Goal: Find specific page/section: Find specific page/section

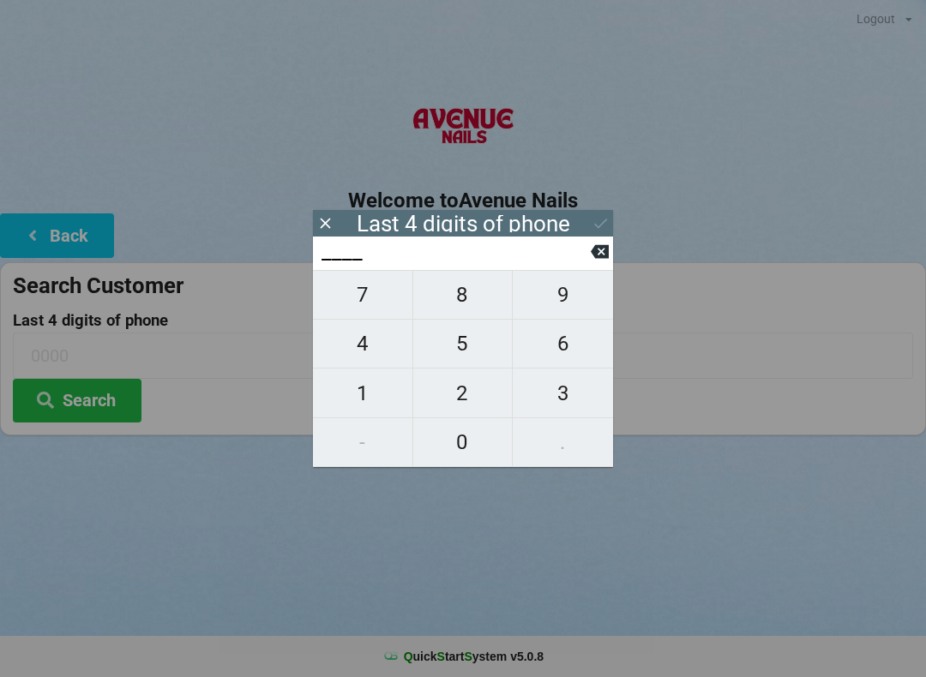
click at [359, 354] on span "4" at bounding box center [362, 344] width 99 height 36
type input "4___"
click at [534, 338] on span "6" at bounding box center [563, 344] width 100 height 36
type input "46__"
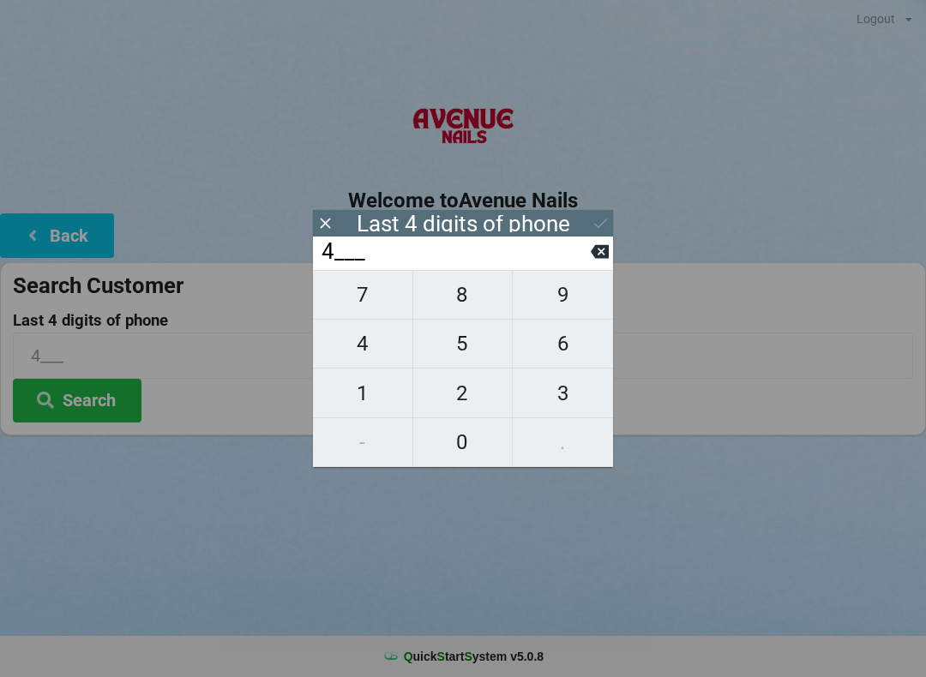
type input "46__"
click at [572, 399] on span "3" at bounding box center [563, 393] width 100 height 36
type input "463_"
click at [564, 303] on span "9" at bounding box center [563, 295] width 100 height 36
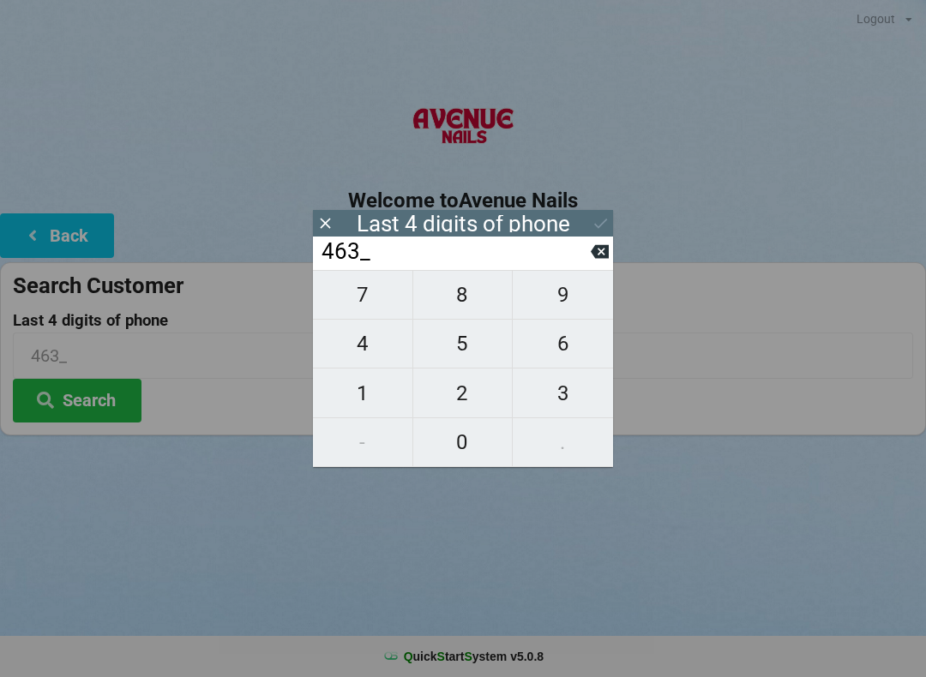
type input "4639"
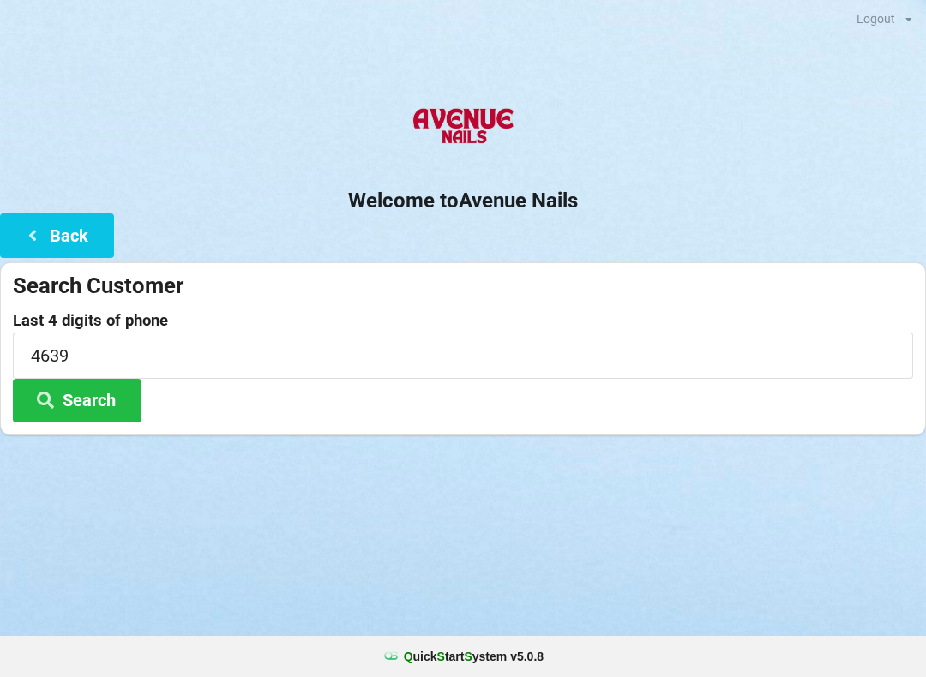
click at [596, 202] on h2 "Welcome to [GEOGRAPHIC_DATA]" at bounding box center [463, 201] width 926 height 27
click at [117, 410] on button "Search" at bounding box center [77, 401] width 129 height 44
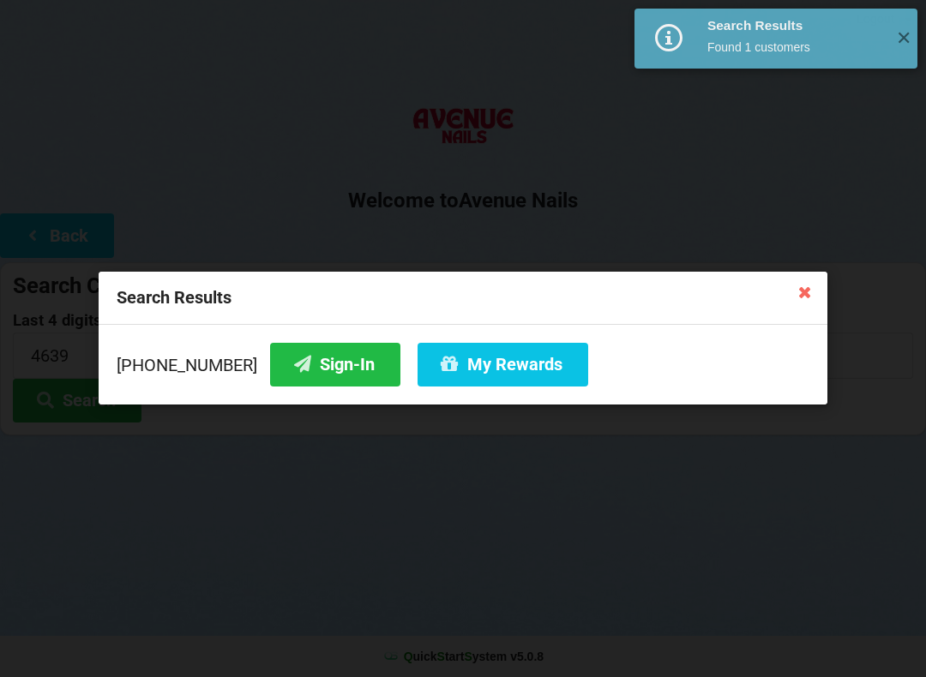
click at [315, 362] on button "Sign-In" at bounding box center [335, 365] width 130 height 44
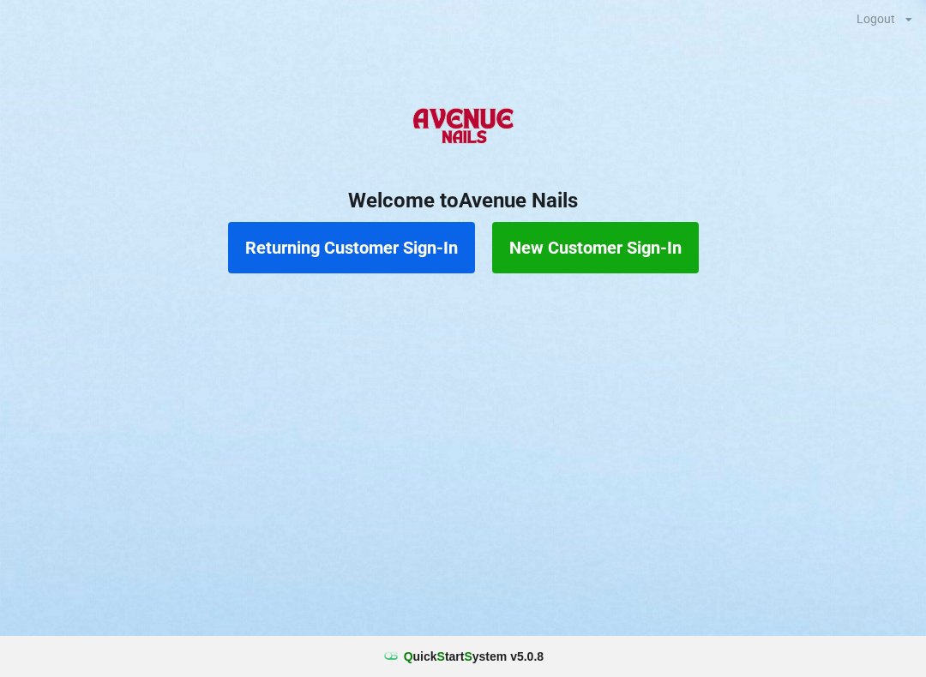
click at [575, 247] on button "New Customer Sign-In" at bounding box center [595, 247] width 207 height 51
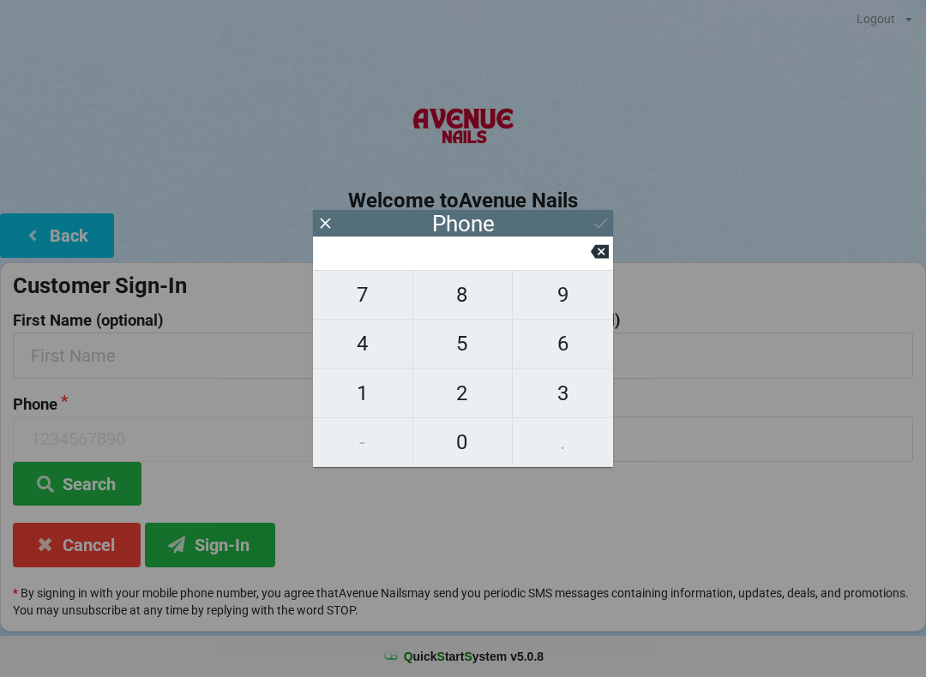
click at [557, 369] on button "6" at bounding box center [563, 344] width 100 height 49
type input "6"
click at [586, 261] on input "6" at bounding box center [455, 251] width 271 height 27
click at [589, 247] on input "6" at bounding box center [455, 251] width 271 height 27
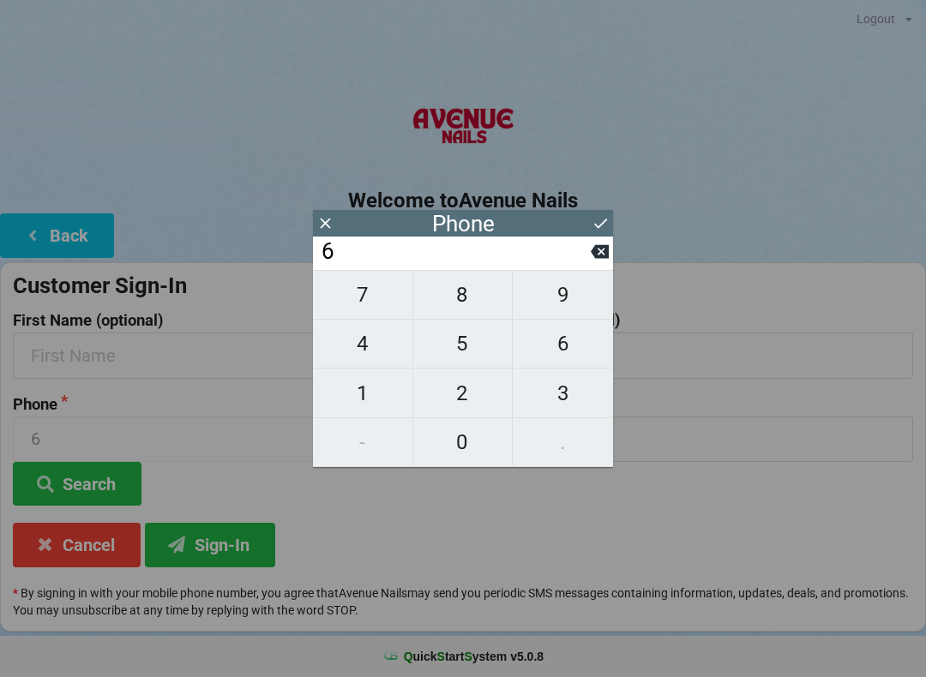
click at [604, 245] on button at bounding box center [600, 251] width 18 height 23
click at [548, 392] on span "3" at bounding box center [563, 393] width 100 height 36
type input "3"
click at [457, 347] on span "5" at bounding box center [462, 344] width 99 height 36
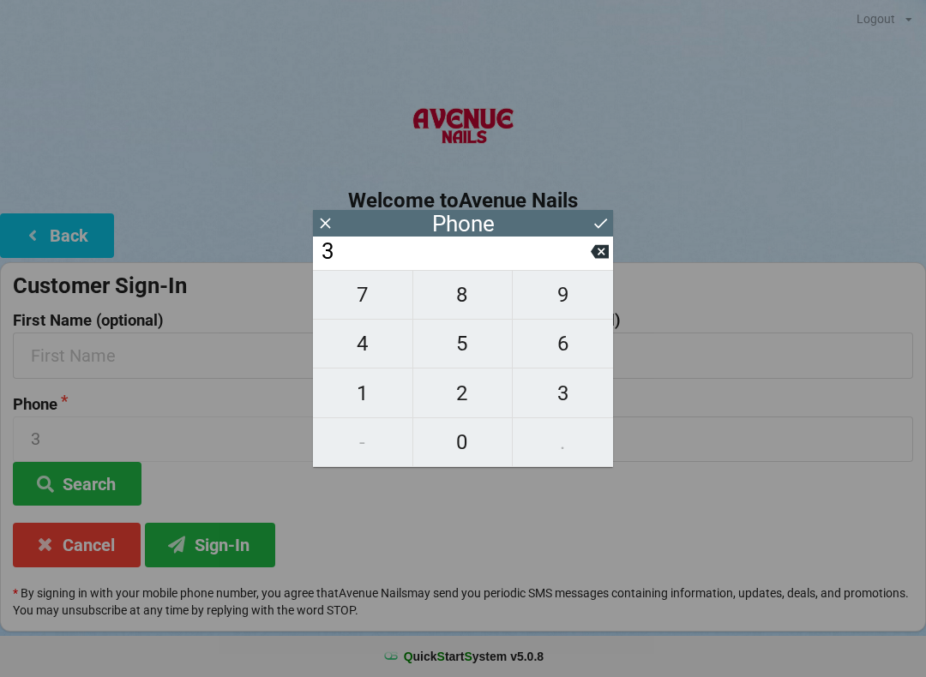
type input "35"
click at [378, 339] on span "4" at bounding box center [362, 344] width 99 height 36
type input "354"
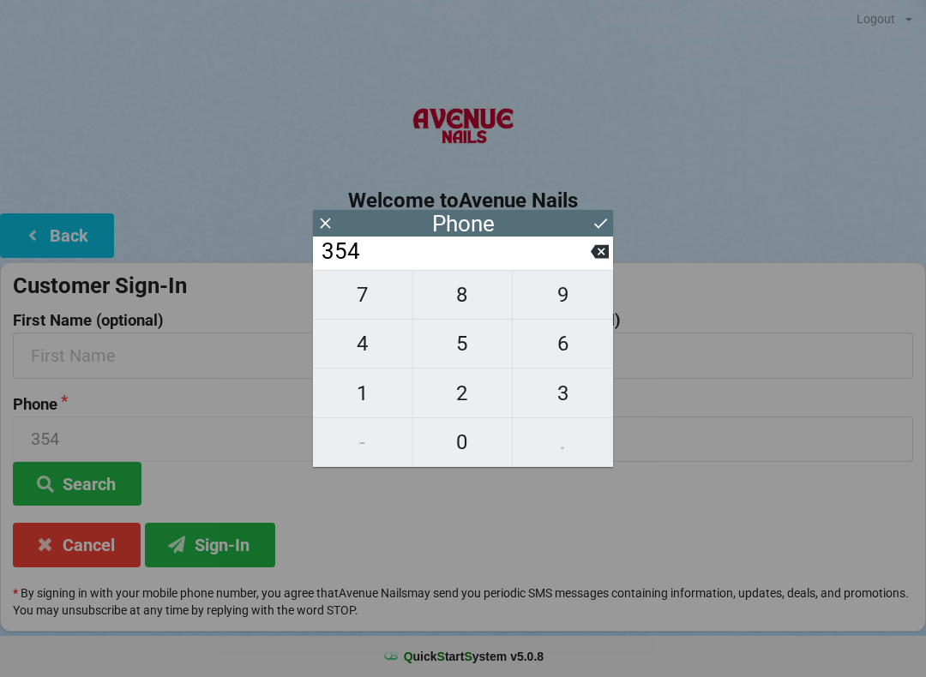
click at [583, 259] on input "354" at bounding box center [455, 251] width 271 height 27
click at [578, 258] on input "354" at bounding box center [455, 251] width 271 height 27
click at [588, 258] on input "354" at bounding box center [455, 251] width 271 height 27
click at [601, 254] on icon at bounding box center [600, 252] width 18 height 14
click at [606, 249] on icon at bounding box center [600, 252] width 18 height 18
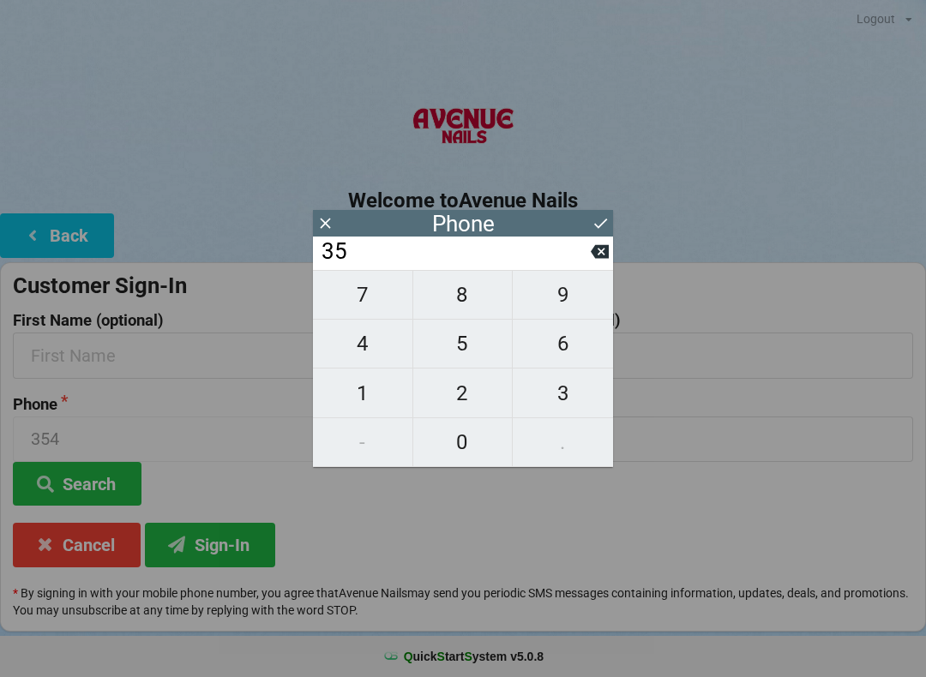
type input "3"
click at [601, 254] on icon at bounding box center [600, 252] width 18 height 14
click at [560, 398] on span "3" at bounding box center [563, 393] width 100 height 36
type input "3"
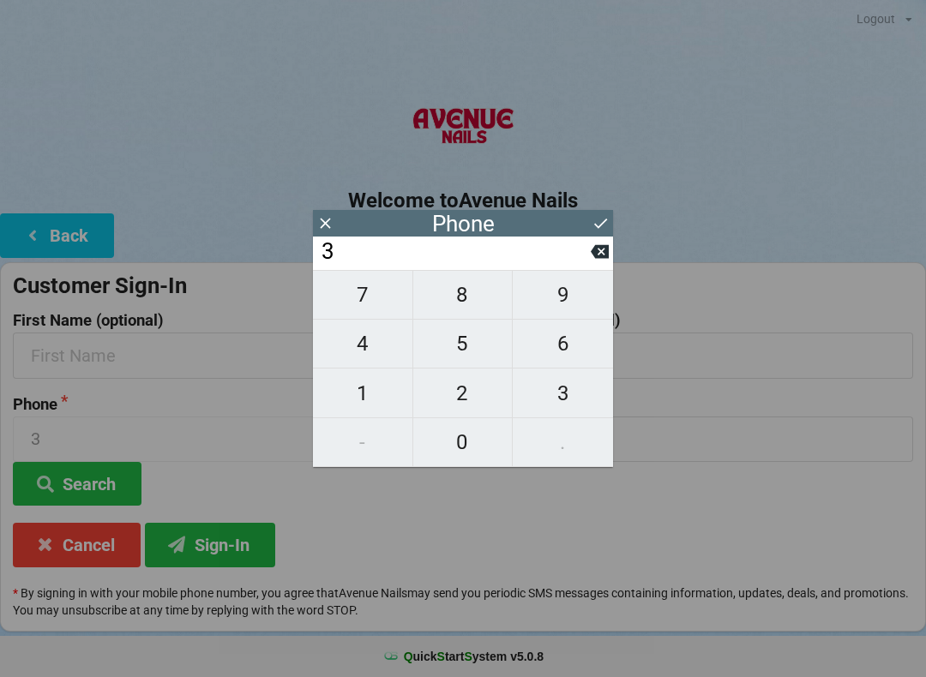
click at [604, 254] on icon at bounding box center [600, 252] width 18 height 14
click at [561, 298] on span "9" at bounding box center [563, 295] width 100 height 36
type input "9"
click at [479, 342] on span "5" at bounding box center [462, 344] width 99 height 36
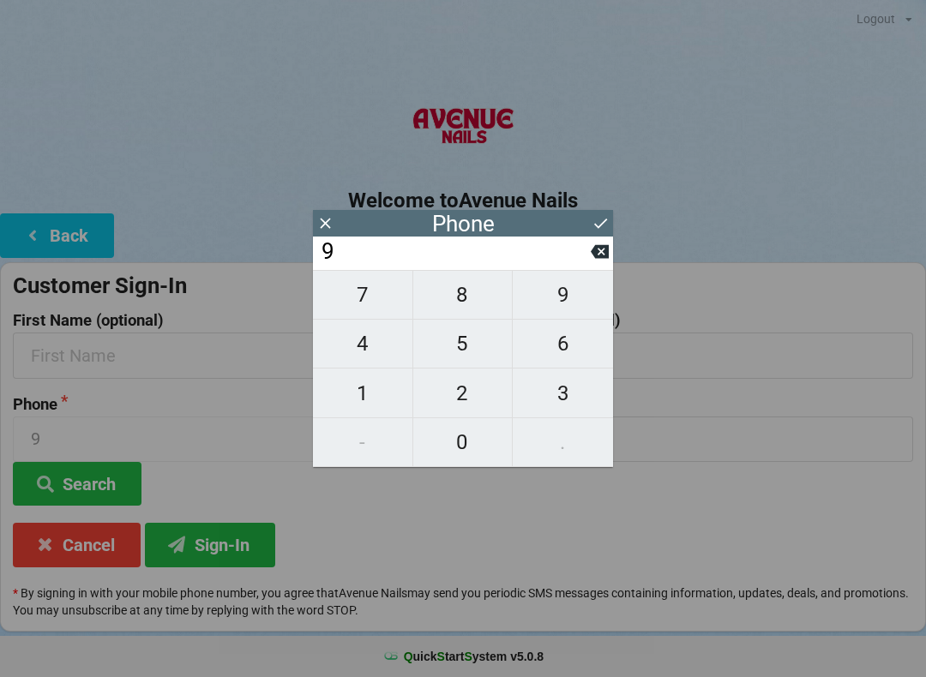
type input "95"
click at [384, 345] on span "4" at bounding box center [362, 344] width 99 height 36
type input "954"
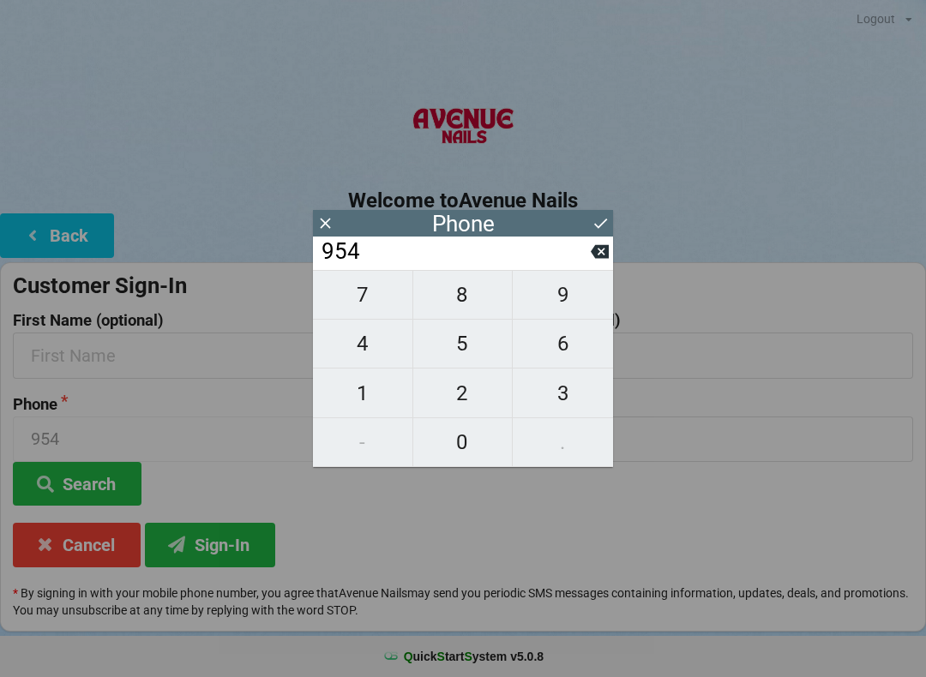
click at [381, 351] on span "4" at bounding box center [362, 344] width 99 height 36
type input "9544"
click at [375, 301] on span "7" at bounding box center [362, 295] width 99 height 36
type input "95447"
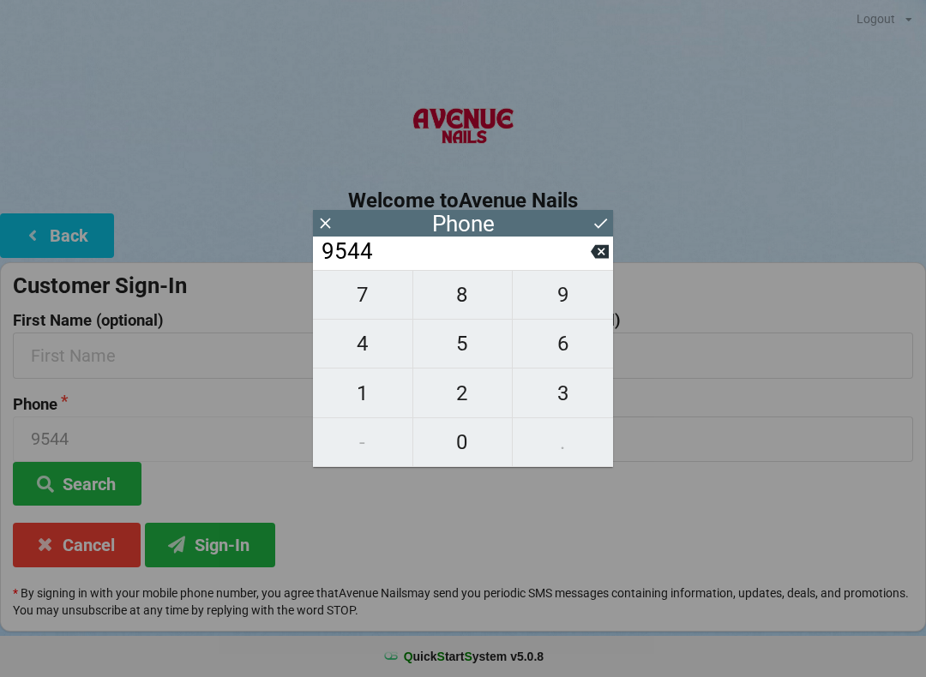
type input "95447"
click at [457, 436] on span "0" at bounding box center [462, 442] width 99 height 36
type input "954470"
click at [384, 384] on span "1" at bounding box center [362, 393] width 99 height 36
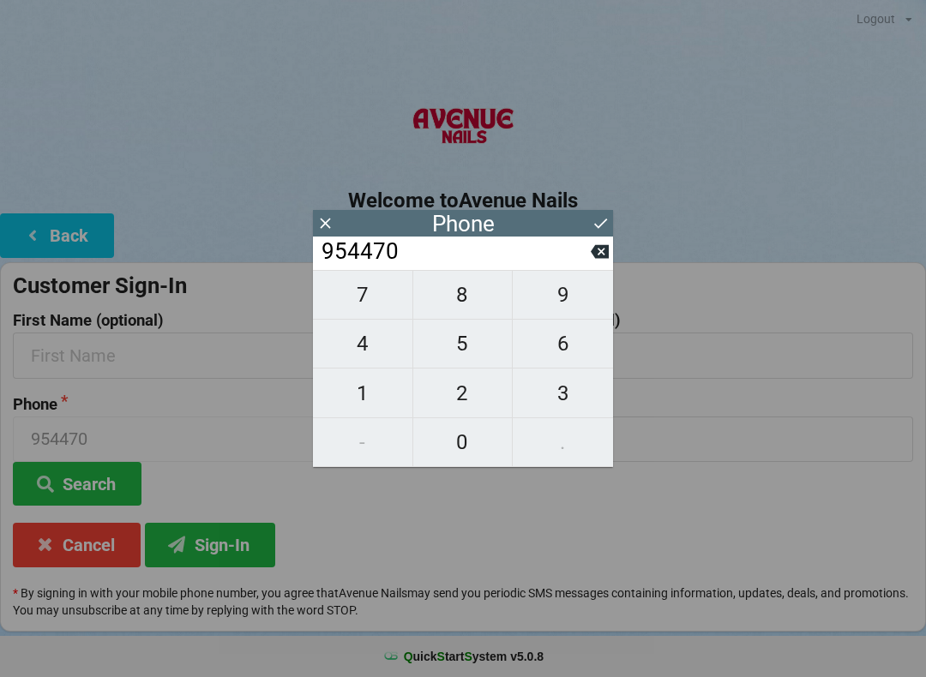
type input "9544701"
click at [468, 390] on span "2" at bounding box center [462, 393] width 99 height 36
type input "95447012"
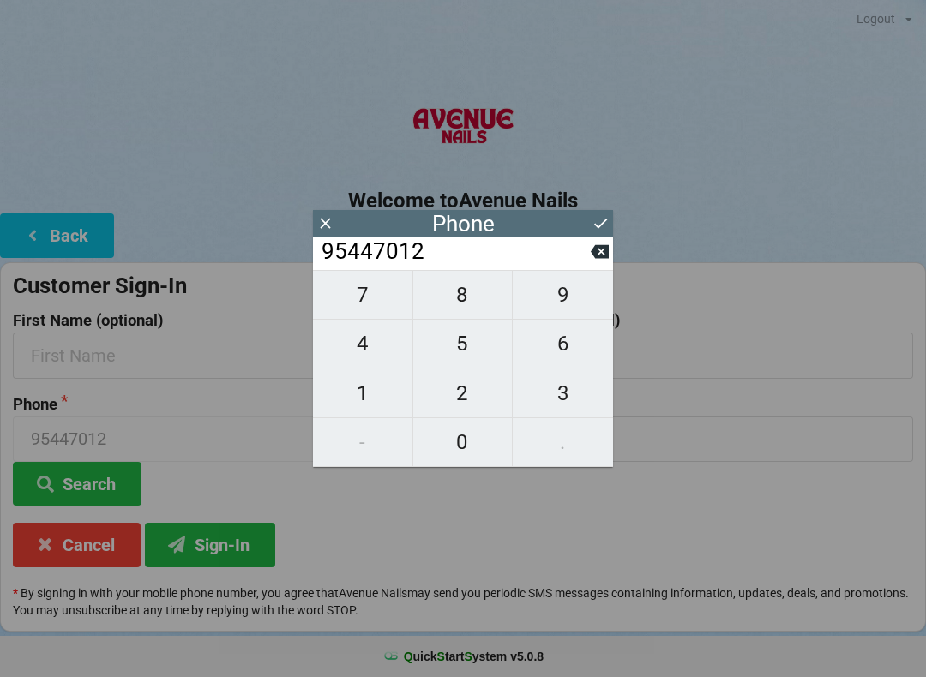
click at [562, 385] on span "3" at bounding box center [563, 393] width 100 height 36
type input "954470123"
click at [562, 390] on span "3" at bounding box center [563, 393] width 100 height 36
type input "9544701233"
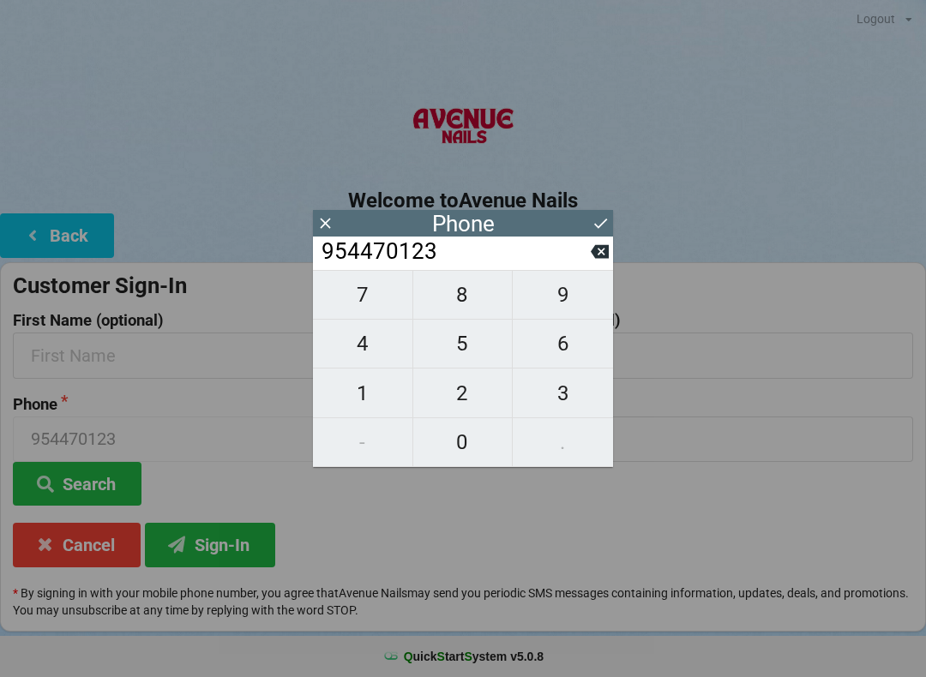
type input "9544701233"
click at [605, 225] on icon at bounding box center [601, 223] width 18 height 18
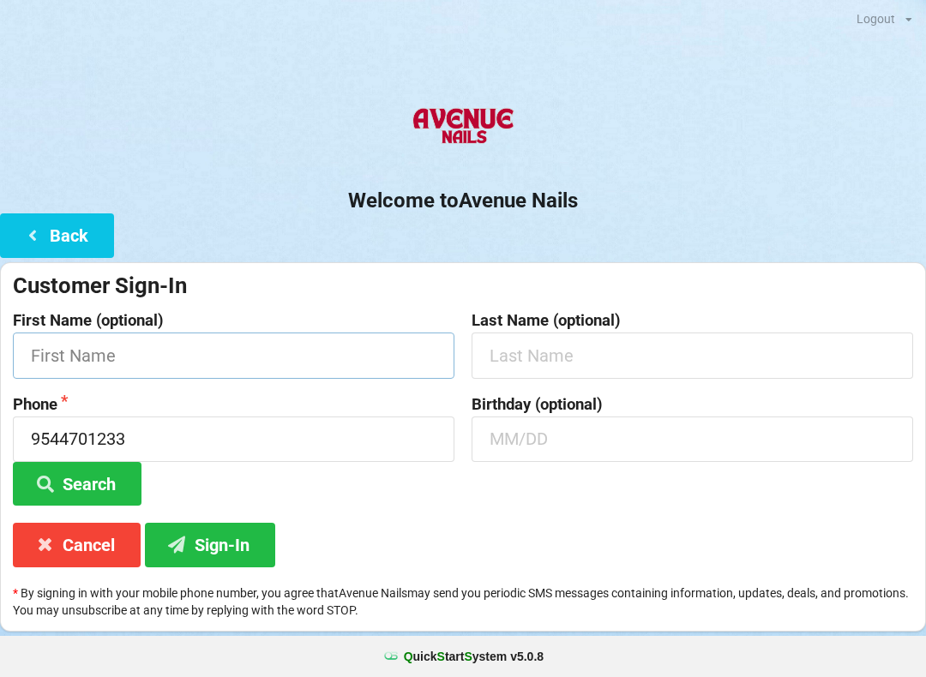
click at [353, 366] on input "text" at bounding box center [234, 355] width 442 height 45
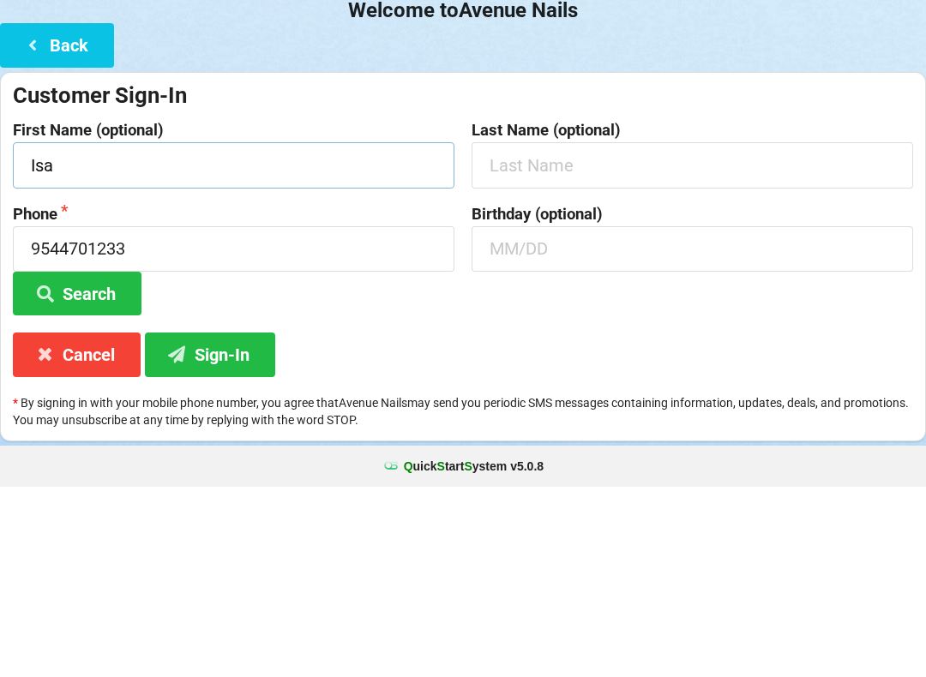
type input "Isa"
click at [594, 333] on input "text" at bounding box center [693, 355] width 442 height 45
type input "[PERSON_NAME]"
click at [586, 417] on input "text" at bounding box center [693, 439] width 442 height 45
click at [101, 462] on button "Search" at bounding box center [77, 484] width 129 height 44
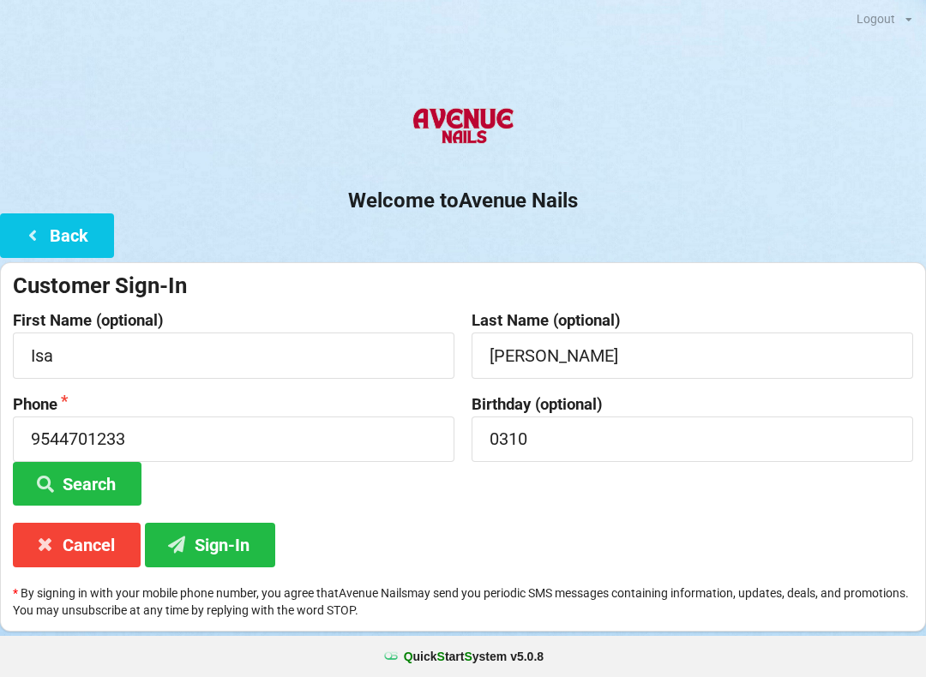
click at [233, 544] on button "Sign-In" at bounding box center [210, 545] width 130 height 44
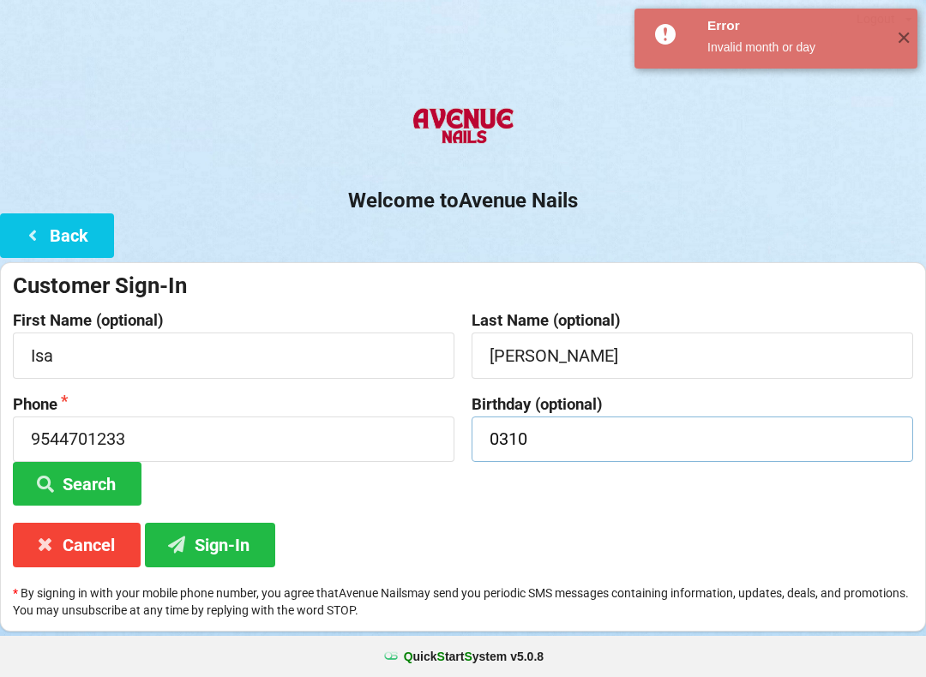
click at [580, 450] on input "0310" at bounding box center [693, 439] width 442 height 45
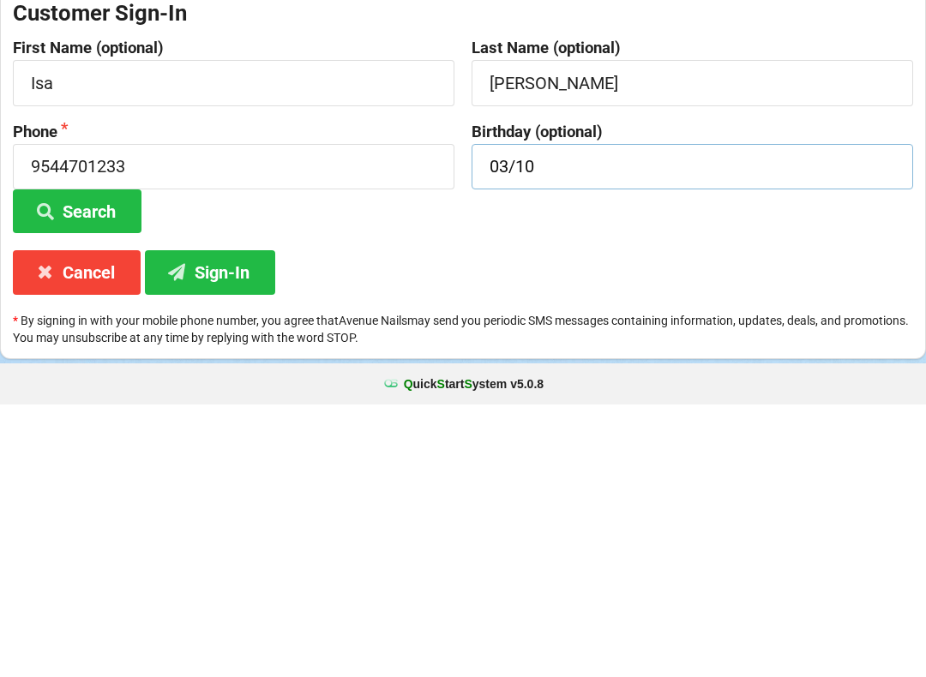
type input "03/10"
click at [91, 462] on button "Search" at bounding box center [77, 484] width 129 height 44
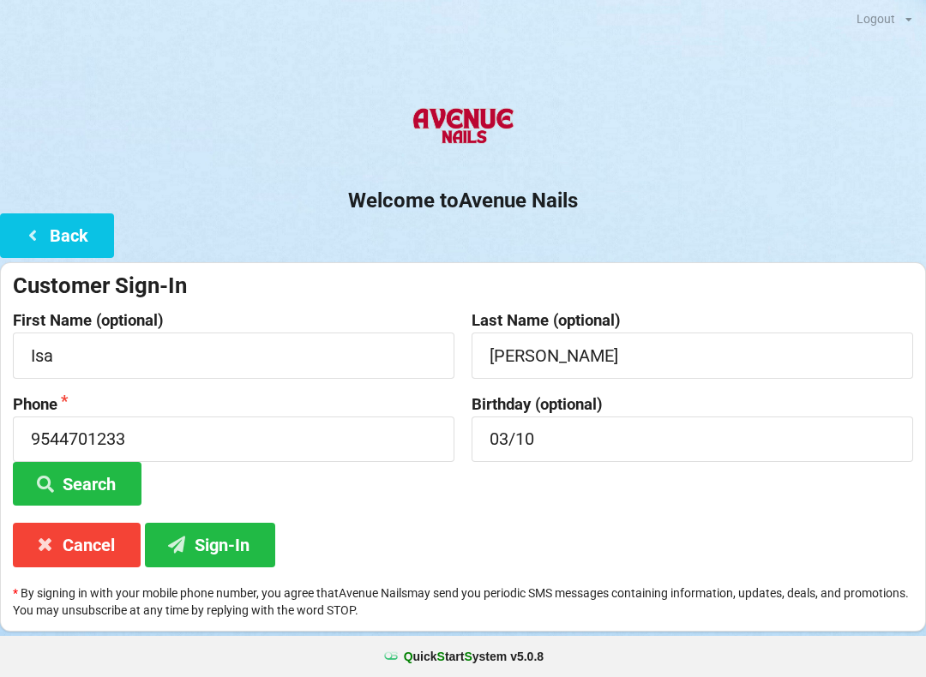
click at [216, 534] on button "Sign-In" at bounding box center [210, 545] width 130 height 44
